Goal: Information Seeking & Learning: Find specific fact

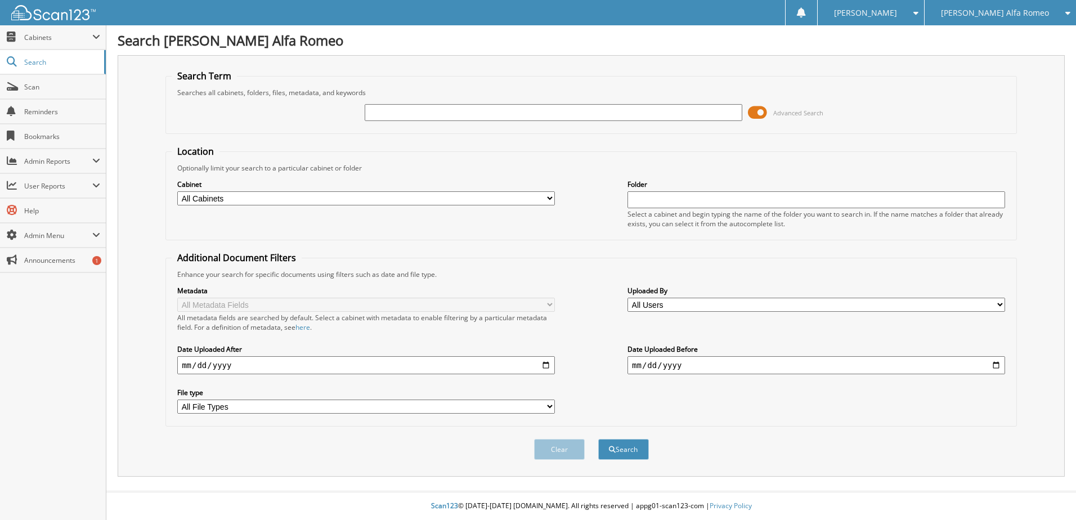
click at [390, 112] on input "text" at bounding box center [554, 112] width 378 height 17
type input "lm3624"
click at [598, 439] on button "Search" at bounding box center [623, 449] width 51 height 21
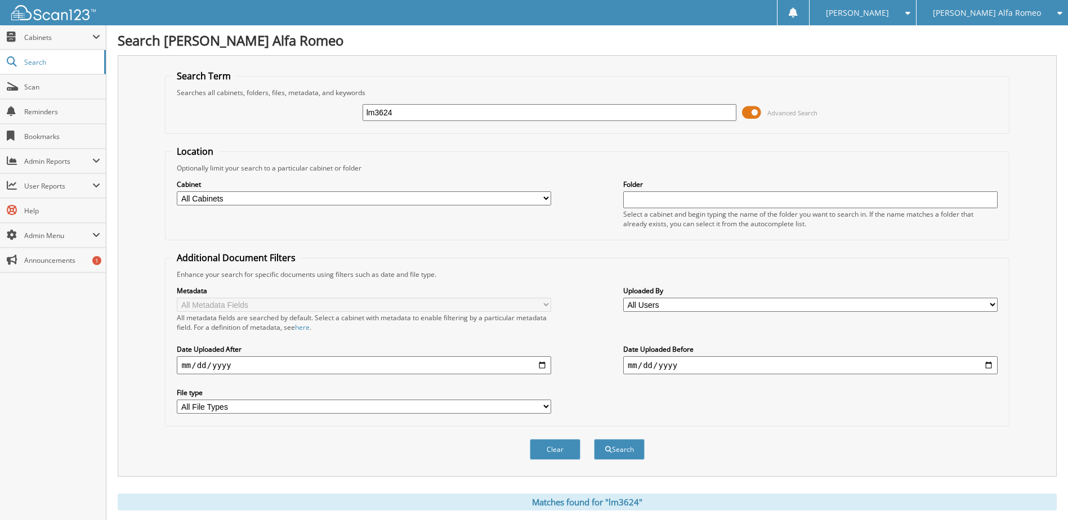
drag, startPoint x: 398, startPoint y: 111, endPoint x: 323, endPoint y: 111, distance: 75.4
click at [323, 111] on div "lm3624 Advanced Search" at bounding box center [586, 112] width 831 height 30
click at [38, 62] on span "Search" at bounding box center [61, 62] width 74 height 10
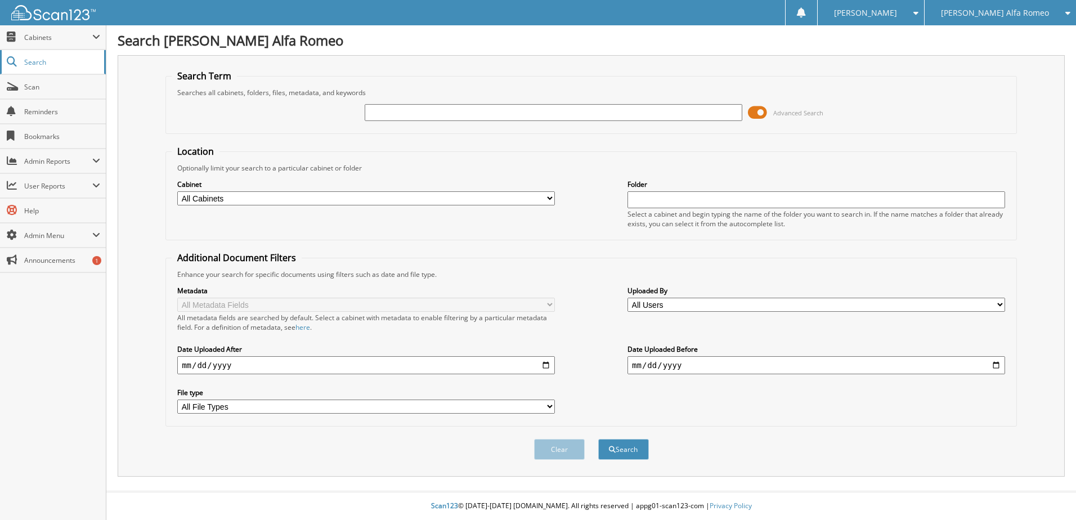
click at [37, 64] on span "Search" at bounding box center [61, 62] width 74 height 10
click at [42, 41] on span "Cabinets" at bounding box center [58, 38] width 68 height 10
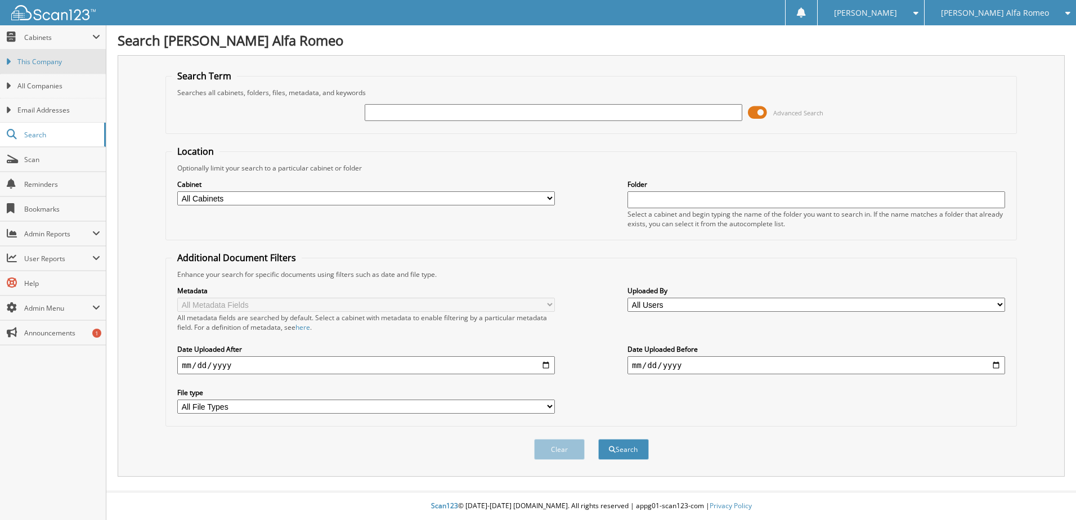
click at [37, 62] on span "This Company" at bounding box center [58, 62] width 83 height 10
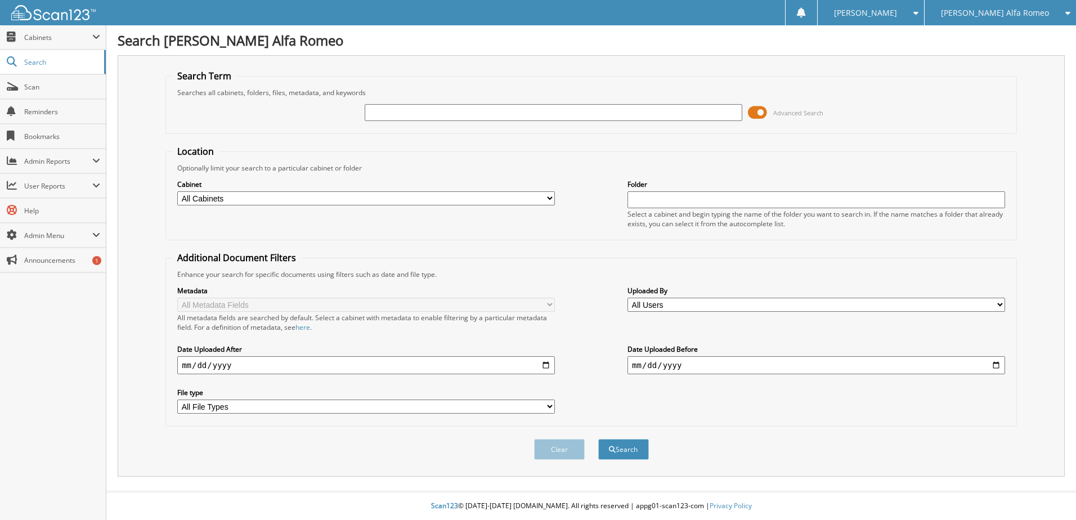
click at [388, 113] on input "text" at bounding box center [554, 112] width 378 height 17
paste input "[US_VEHICLE_IDENTIFICATION_NUMBER]"
type input "[US_VEHICLE_IDENTIFICATION_NUMBER]"
click at [629, 451] on button "Search" at bounding box center [623, 449] width 51 height 21
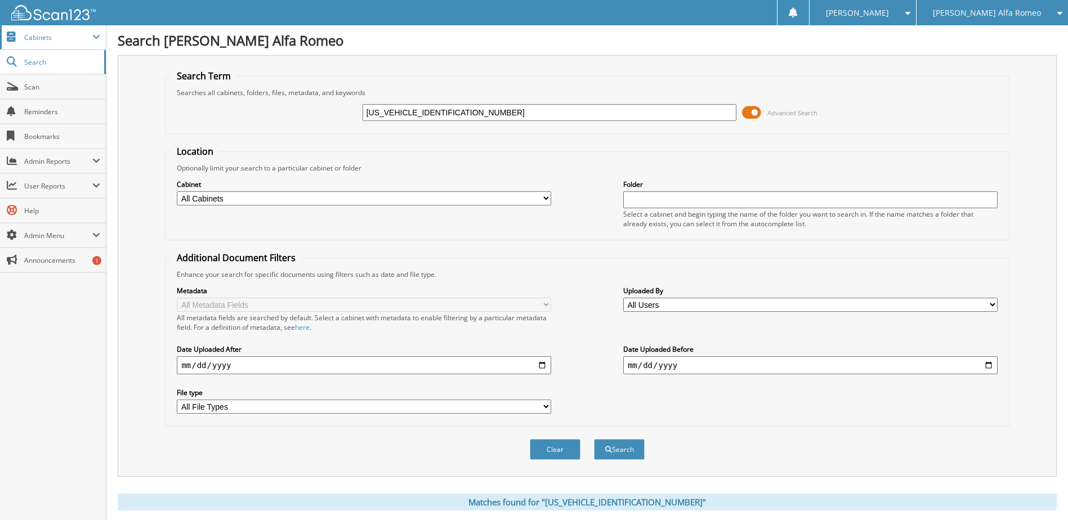
click at [42, 35] on span "Cabinets" at bounding box center [58, 38] width 68 height 10
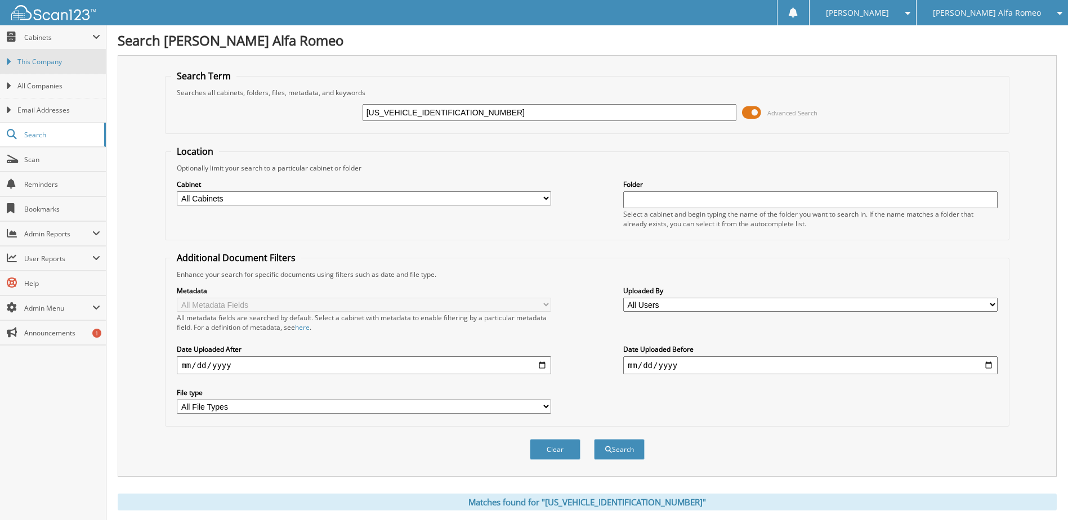
click at [46, 62] on span "This Company" at bounding box center [58, 62] width 83 height 10
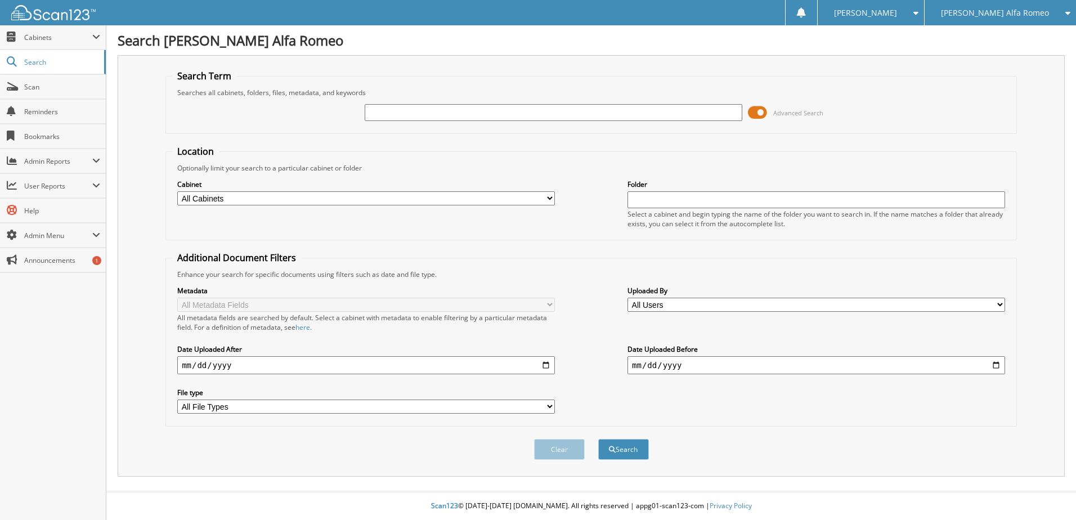
click at [405, 112] on input "text" at bounding box center [554, 112] width 378 height 17
type input "[PERSON_NAME]"
click at [598, 439] on button "Search" at bounding box center [623, 449] width 51 height 21
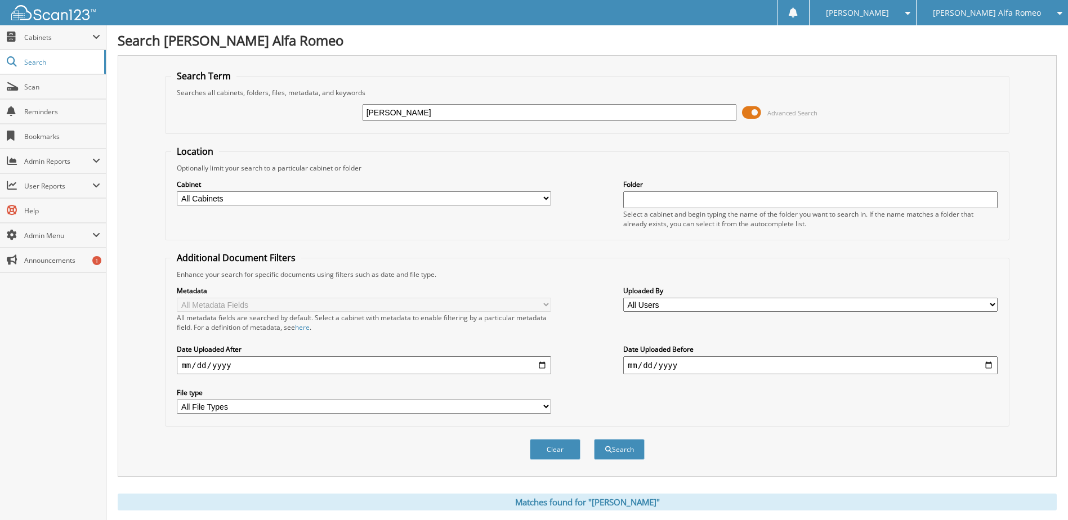
click at [753, 109] on span at bounding box center [751, 112] width 19 height 17
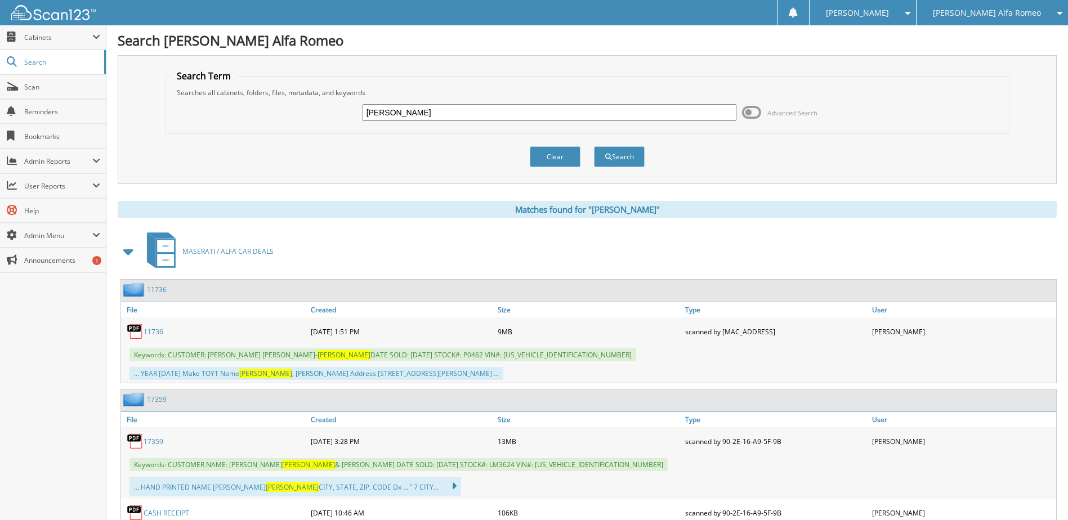
click at [158, 292] on link "11736" at bounding box center [157, 290] width 20 height 10
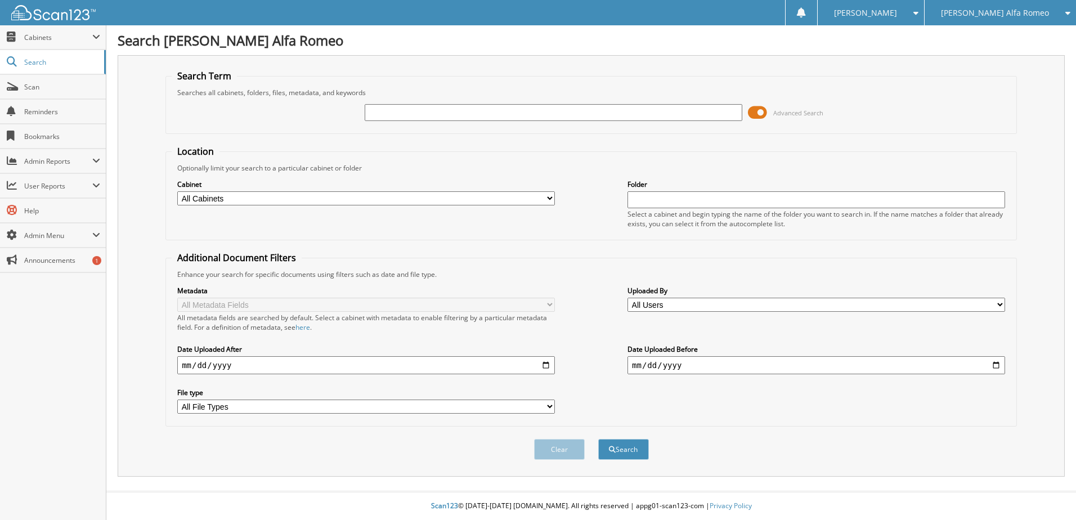
click at [379, 109] on input "text" at bounding box center [554, 112] width 378 height 17
type input "[PERSON_NAME]"
click at [608, 454] on button "Search" at bounding box center [623, 449] width 51 height 21
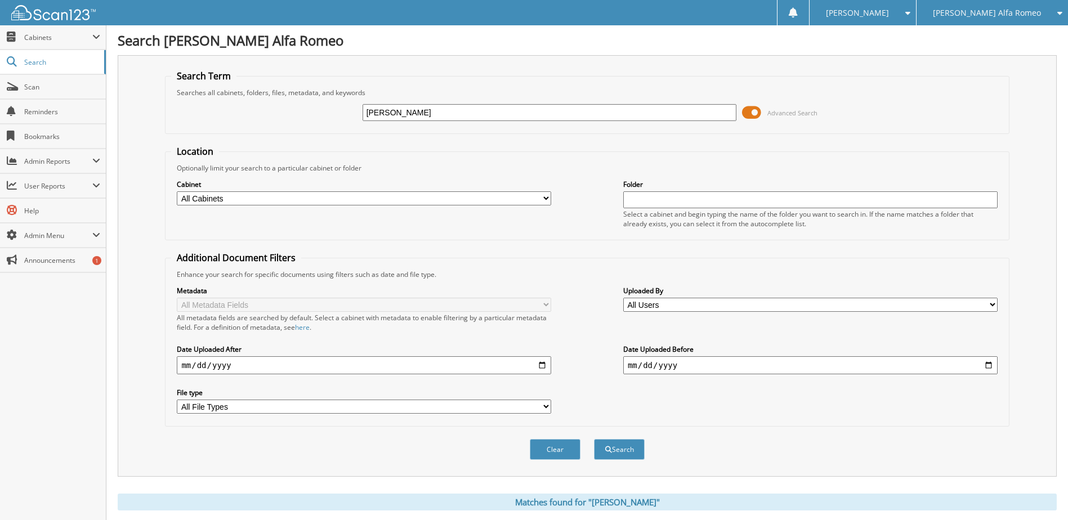
click at [751, 110] on span at bounding box center [751, 112] width 19 height 17
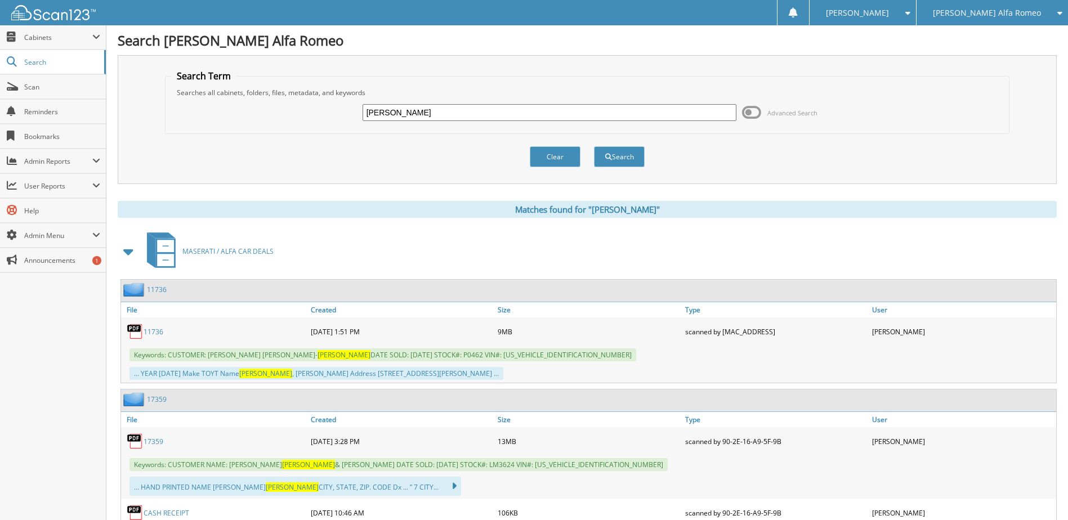
click at [155, 441] on link "17359" at bounding box center [154, 442] width 20 height 10
